Goal: Task Accomplishment & Management: Manage account settings

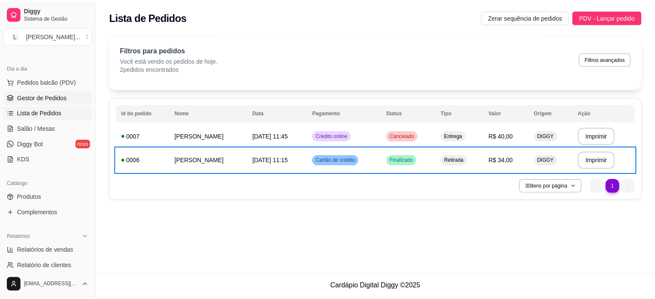
scroll to position [86, 0]
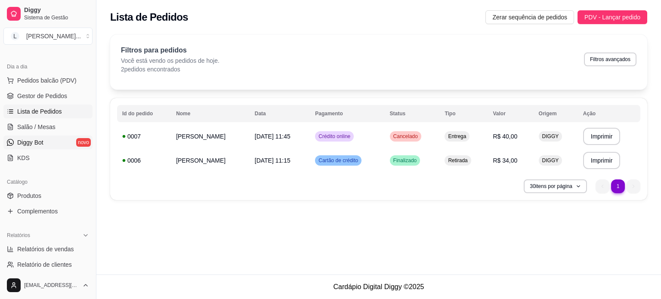
click at [72, 142] on link "Diggy Bot novo" at bounding box center [47, 143] width 89 height 14
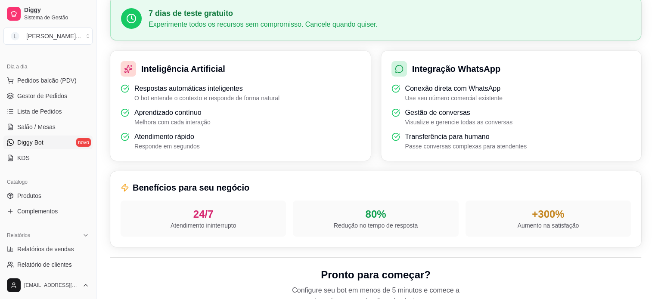
scroll to position [129, 0]
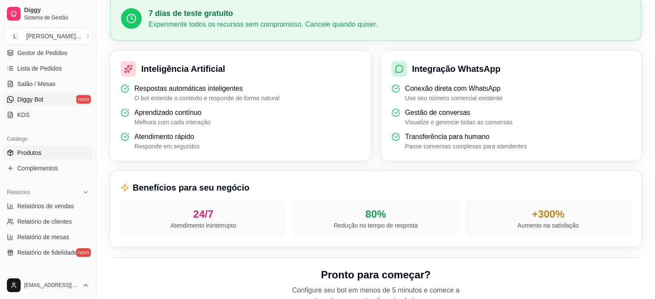
click at [21, 149] on span "Produtos" at bounding box center [29, 153] width 24 height 9
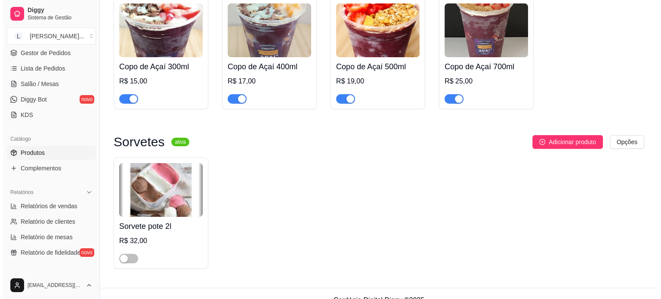
scroll to position [124, 0]
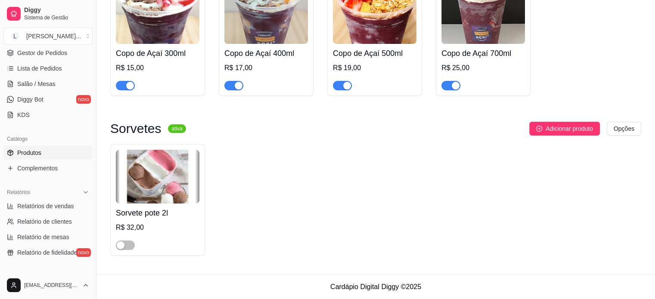
click at [180, 188] on img at bounding box center [158, 177] width 84 height 54
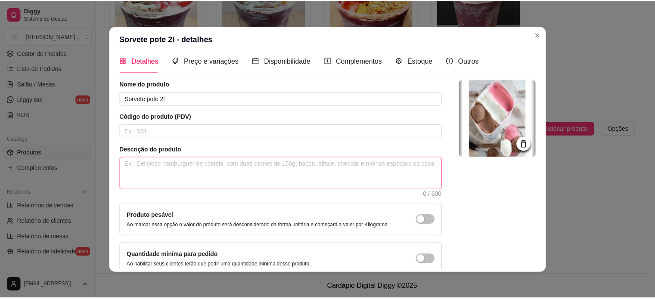
scroll to position [0, 0]
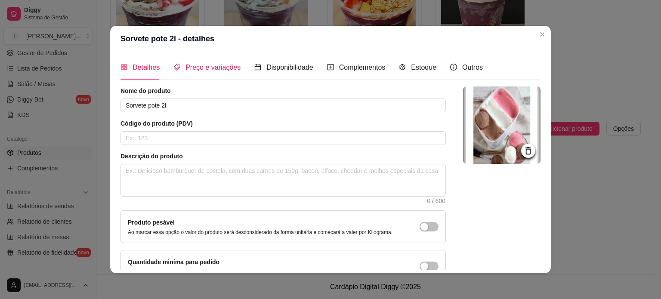
click at [199, 71] on span "Preço e variações" at bounding box center [213, 67] width 55 height 7
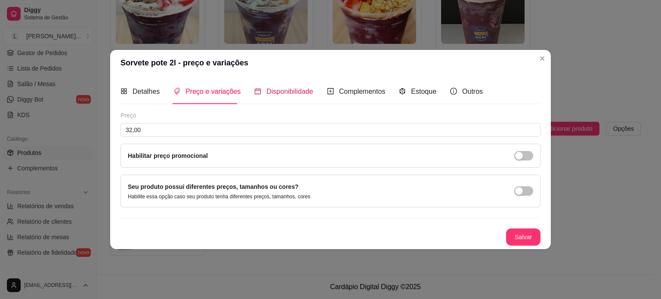
click at [305, 93] on span "Disponibilidade" at bounding box center [290, 91] width 47 height 7
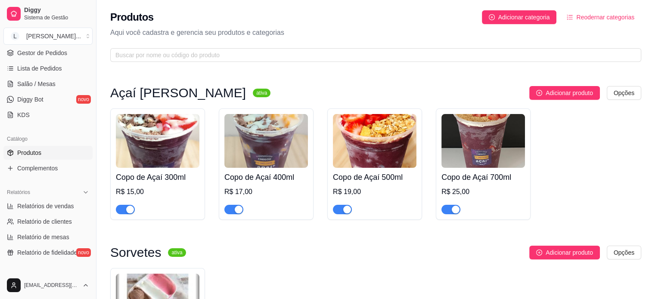
click at [140, 170] on div "Copo de Açaí 300ml R$ 15,00" at bounding box center [158, 191] width 84 height 47
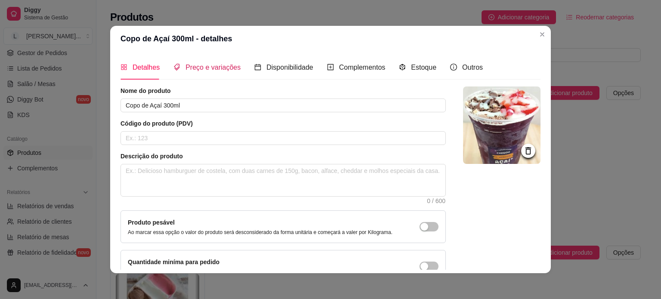
click at [215, 69] on span "Preço e variações" at bounding box center [213, 67] width 55 height 7
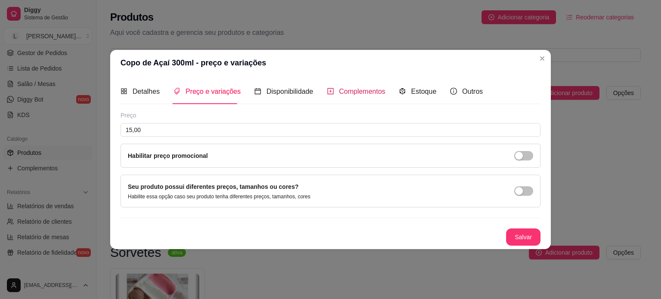
click at [370, 94] on span "Complementos" at bounding box center [362, 91] width 47 height 7
